Goal: Download file/media

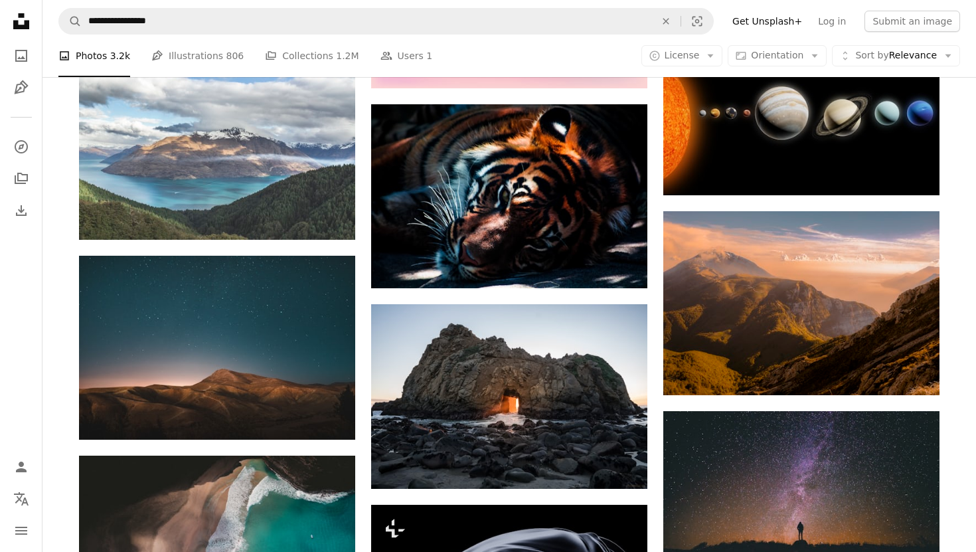
scroll to position [5284, 0]
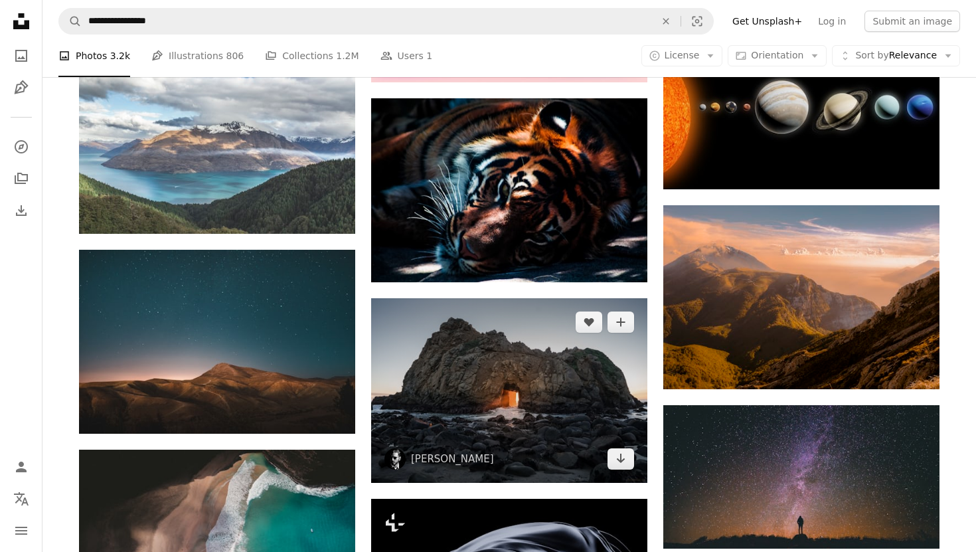
click at [487, 371] on img at bounding box center [509, 390] width 276 height 185
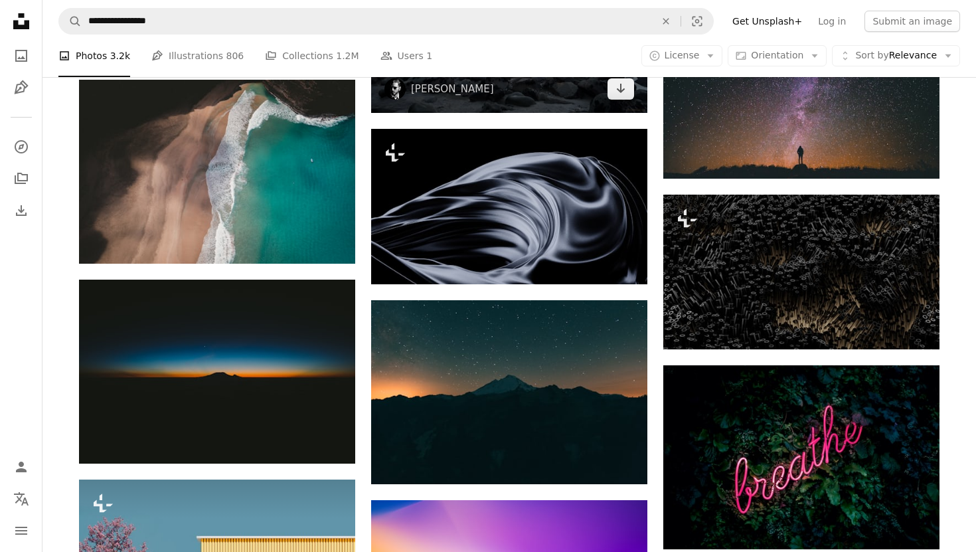
scroll to position [5653, 0]
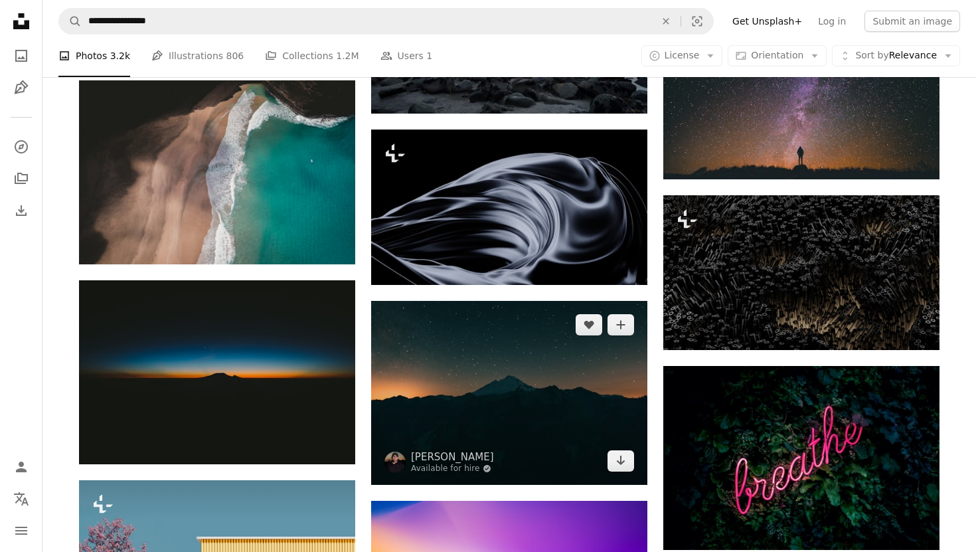
click at [475, 388] on img at bounding box center [509, 393] width 276 height 184
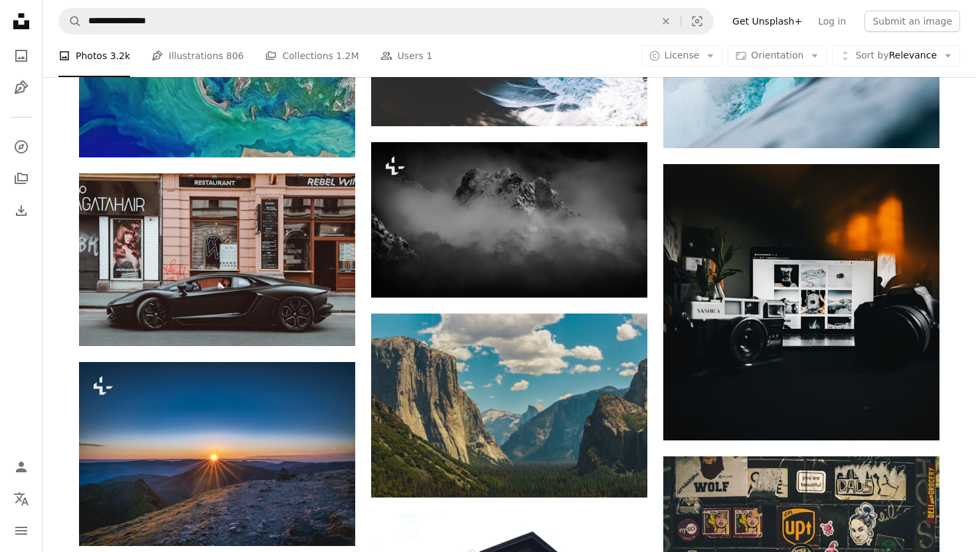
scroll to position [9613, 0]
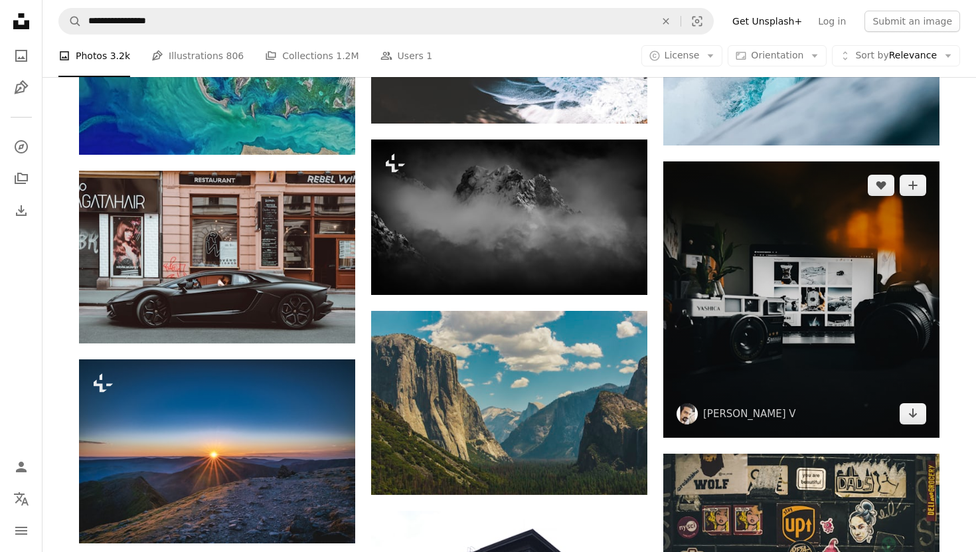
click at [779, 212] on img at bounding box center [801, 299] width 276 height 276
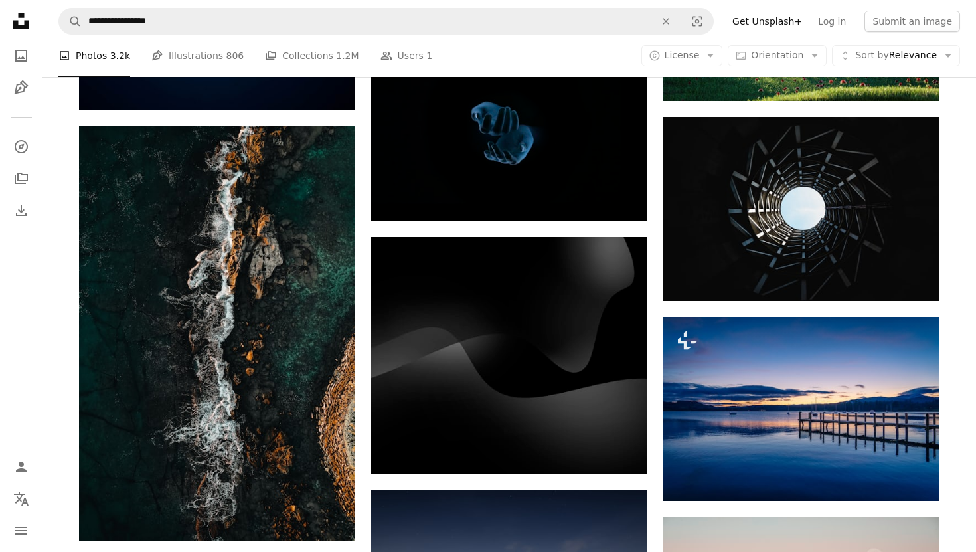
scroll to position [11020, 0]
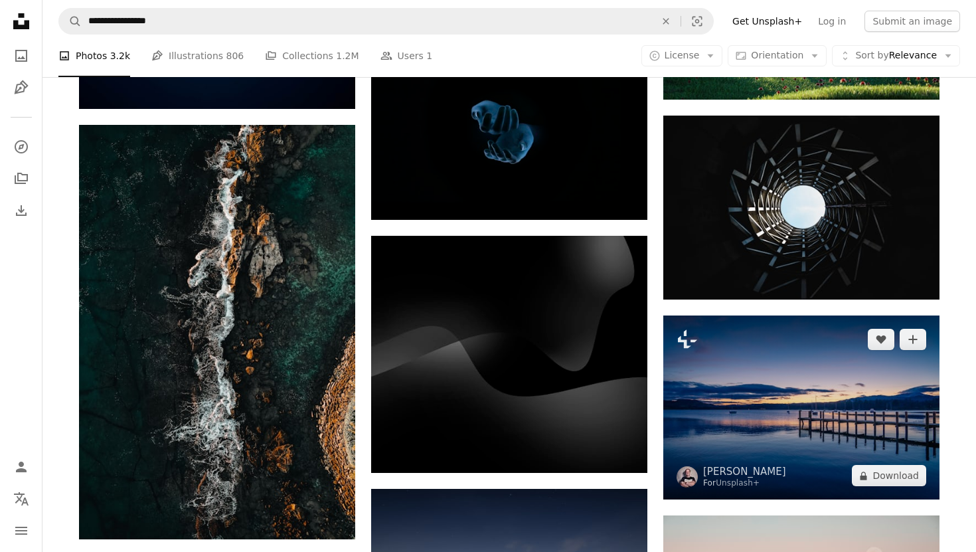
click at [730, 380] on img at bounding box center [801, 407] width 276 height 184
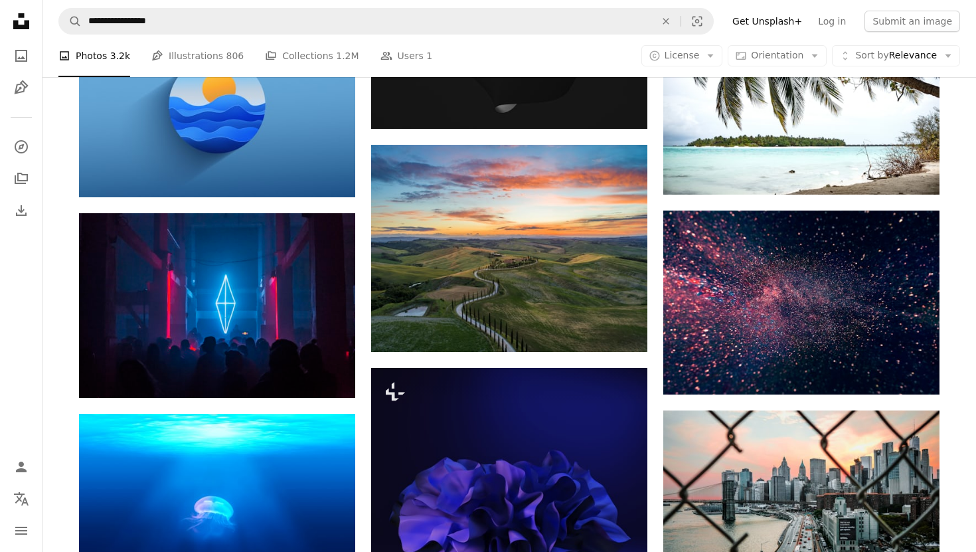
scroll to position [12141, 0]
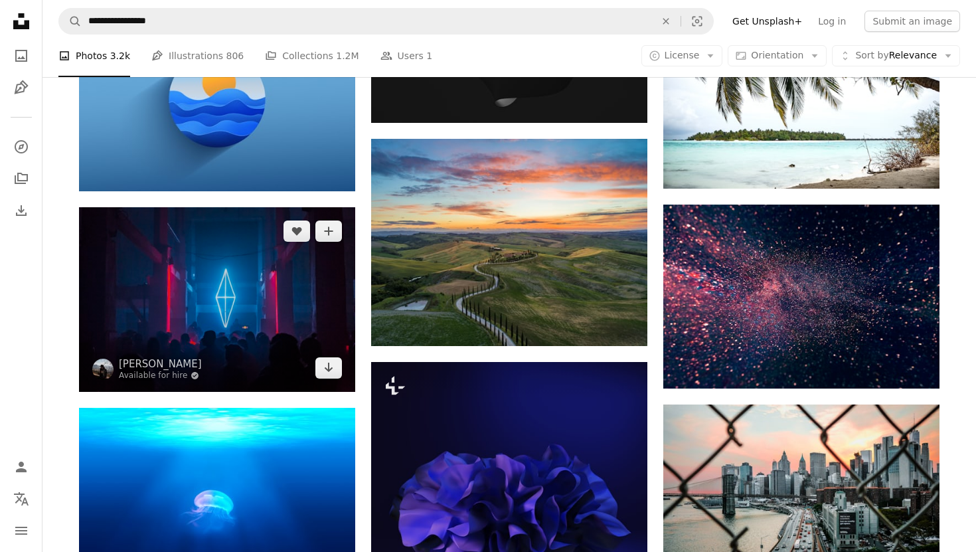
click at [294, 293] on img at bounding box center [217, 299] width 276 height 184
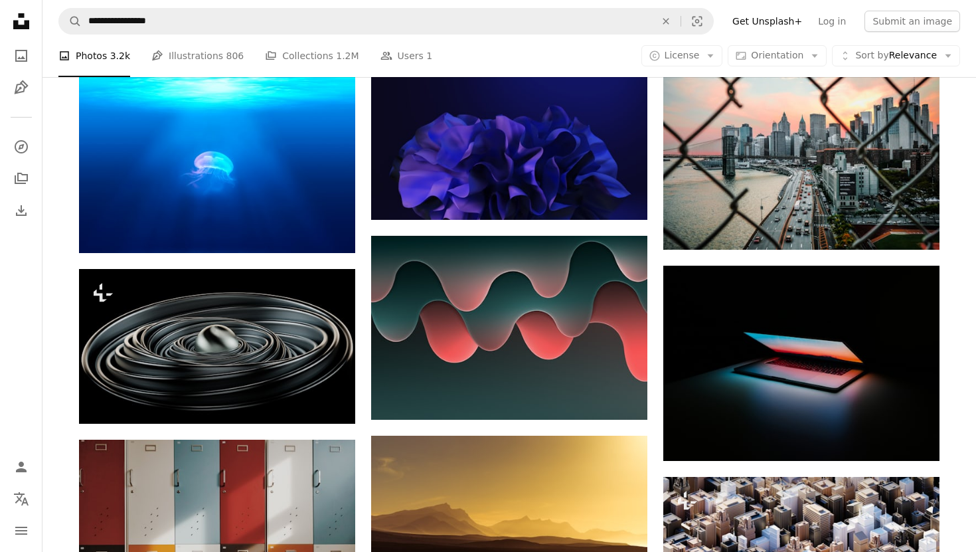
scroll to position [12490, 0]
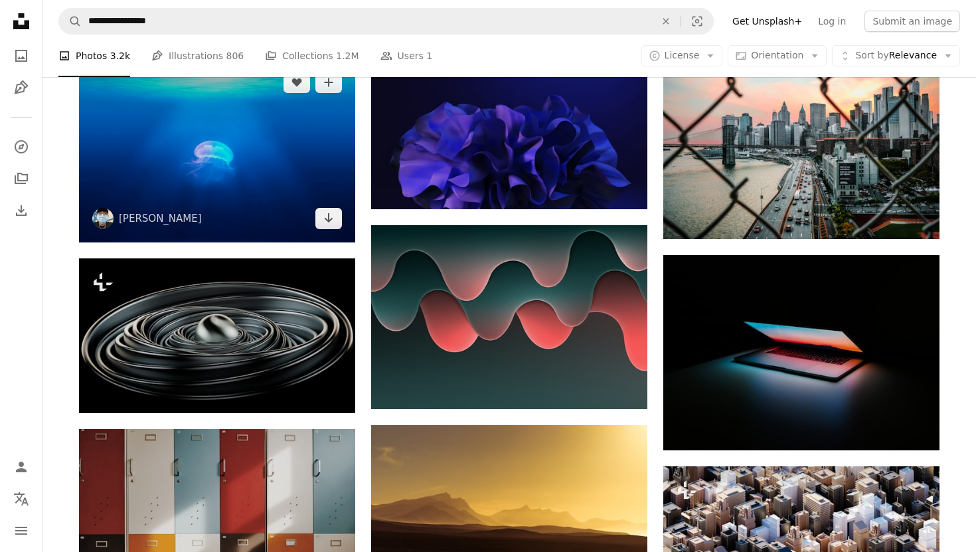
click at [266, 166] on img at bounding box center [217, 150] width 276 height 184
click at [331, 217] on icon "Arrow pointing down" at bounding box center [328, 218] width 11 height 16
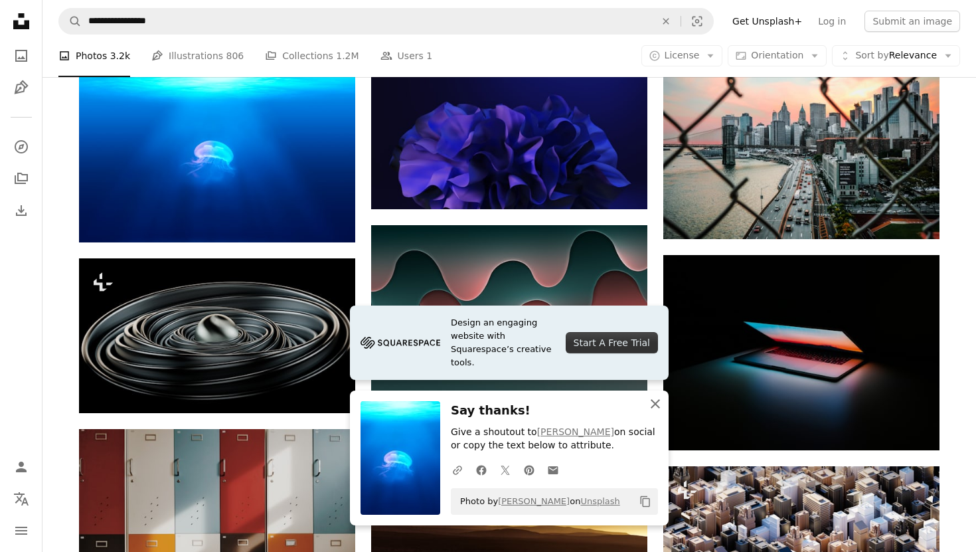
click at [657, 405] on icon "button" at bounding box center [655, 403] width 9 height 9
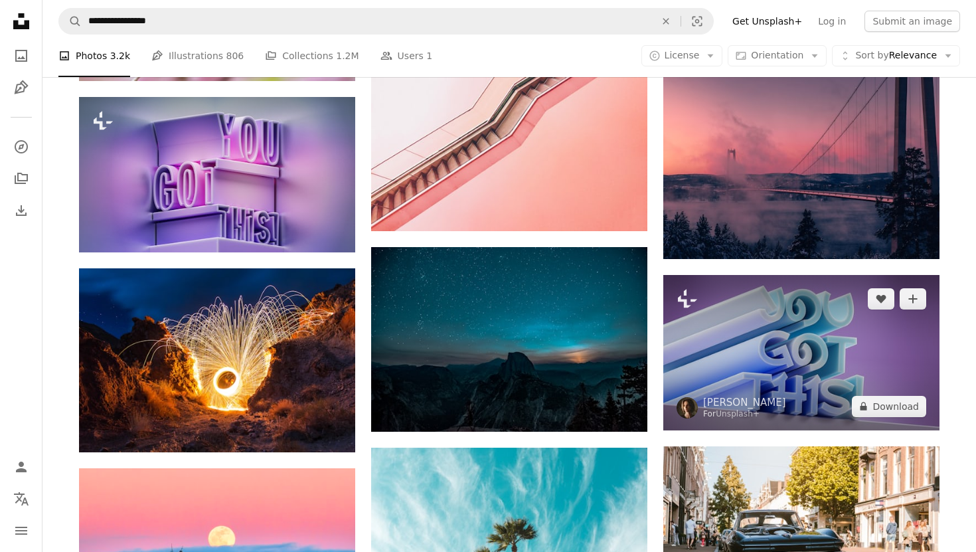
scroll to position [14075, 0]
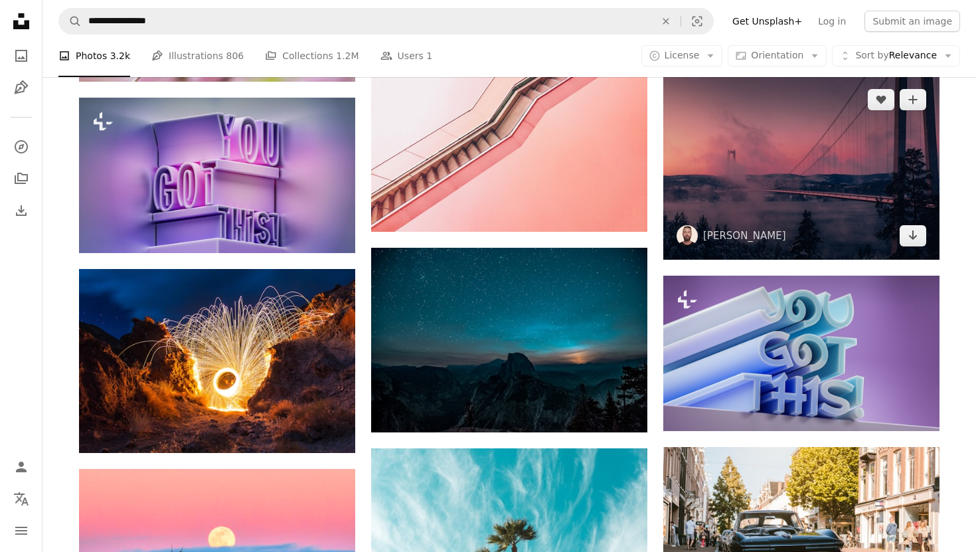
click at [775, 187] on img at bounding box center [801, 168] width 276 height 184
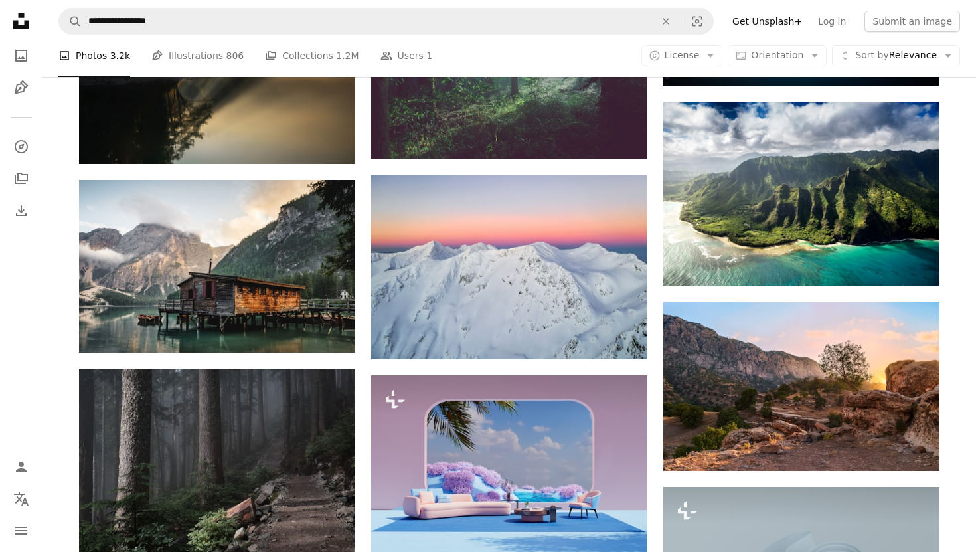
scroll to position [18068, 0]
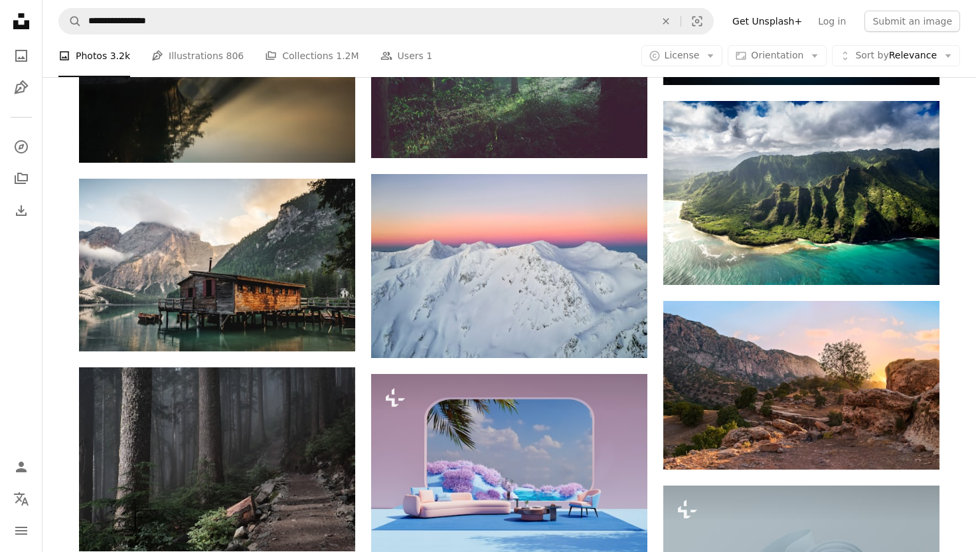
click at [646, 6] on nav "**********" at bounding box center [509, 21] width 934 height 42
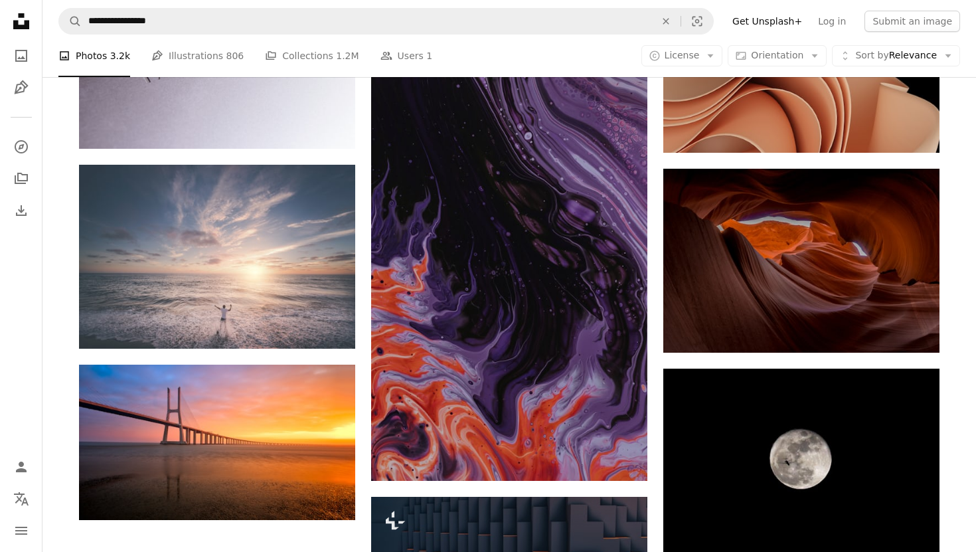
scroll to position [30388, 0]
